Goal: Task Accomplishment & Management: Use online tool/utility

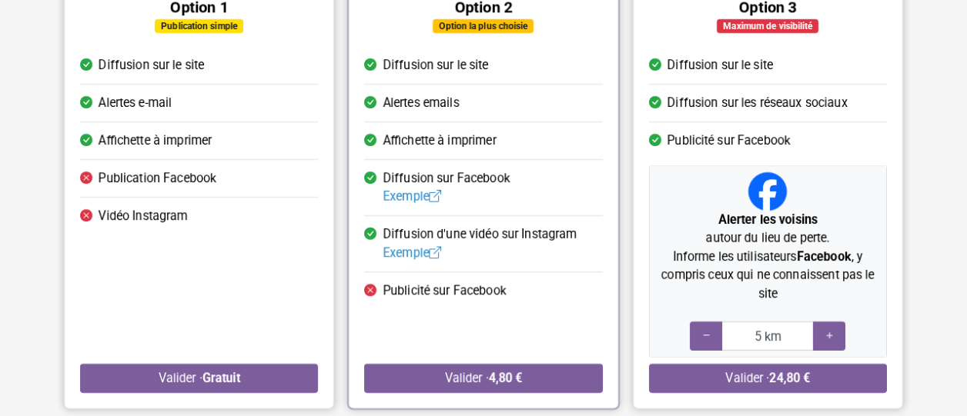
scroll to position [218, 0]
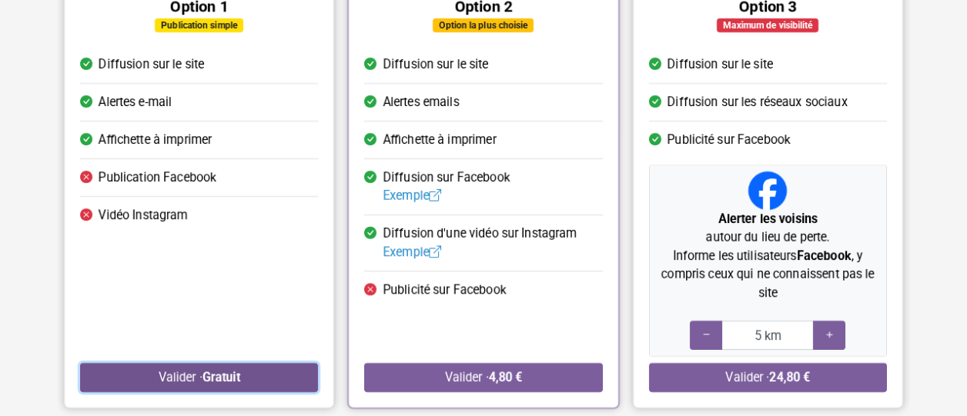
click at [191, 379] on button "Valider · Gratuit" at bounding box center [199, 377] width 238 height 29
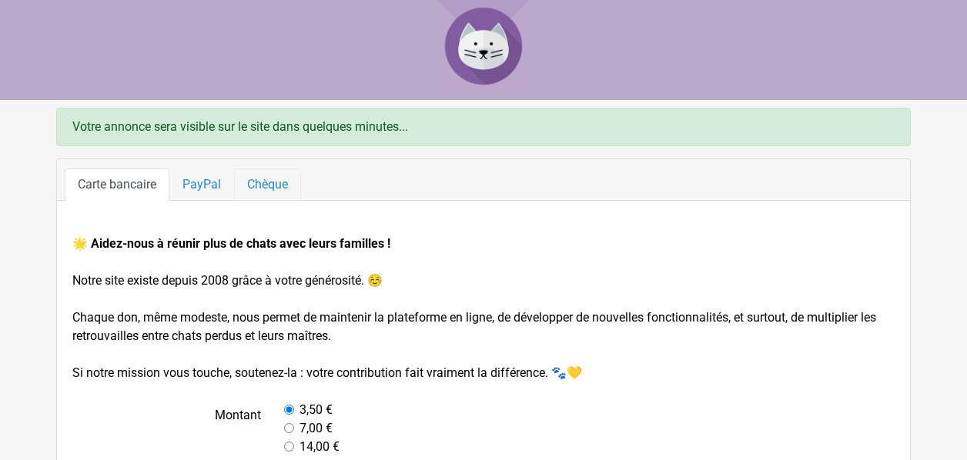
click at [266, 187] on link "Chèque" at bounding box center [267, 185] width 67 height 32
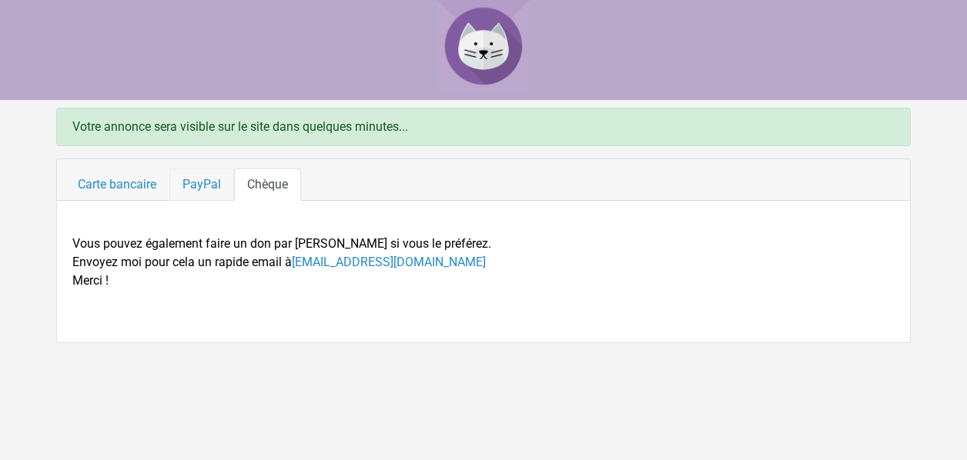
click at [199, 186] on link "PayPal" at bounding box center [201, 185] width 65 height 32
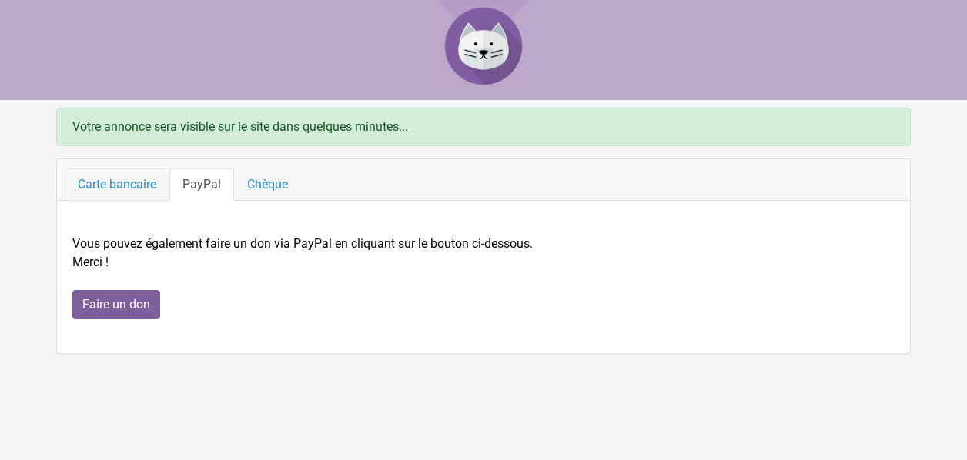
click at [119, 186] on link "Carte bancaire" at bounding box center [117, 185] width 105 height 32
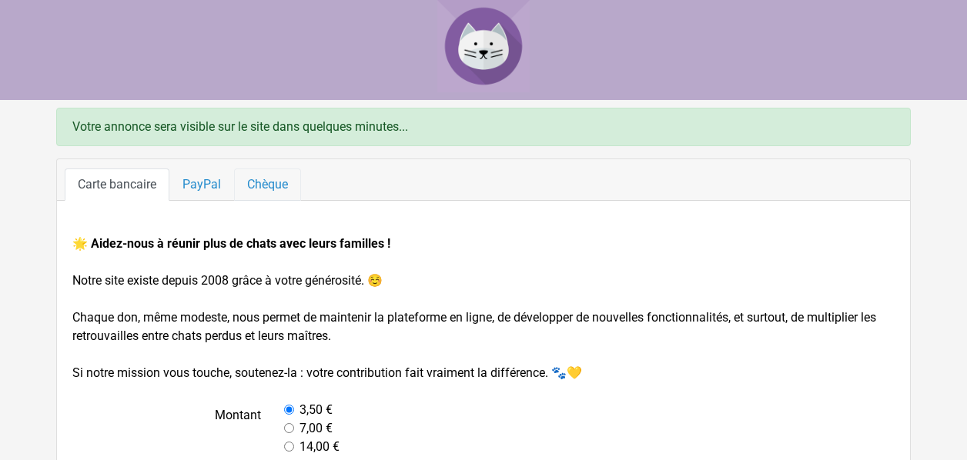
click at [275, 186] on link "Chèque" at bounding box center [267, 185] width 67 height 32
